Goal: Transaction & Acquisition: Purchase product/service

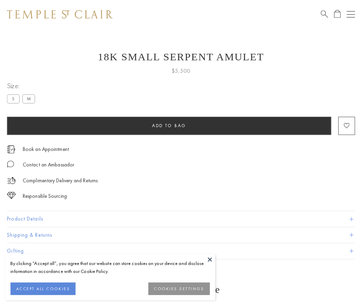
scroll to position [28, 0]
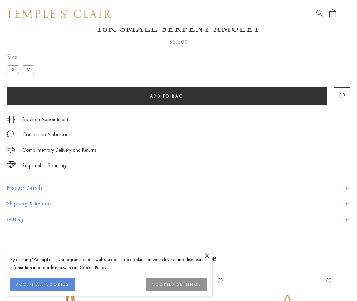
click at [167, 96] on span "Add to bag" at bounding box center [167, 96] width 34 height 6
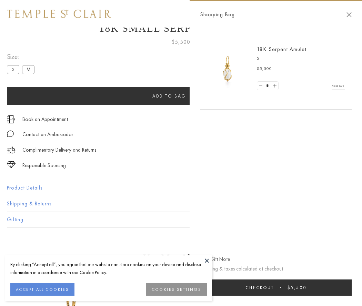
click at [276, 288] on button "Checkout $5,500" at bounding box center [276, 288] width 152 height 16
